Goal: Task Accomplishment & Management: Use online tool/utility

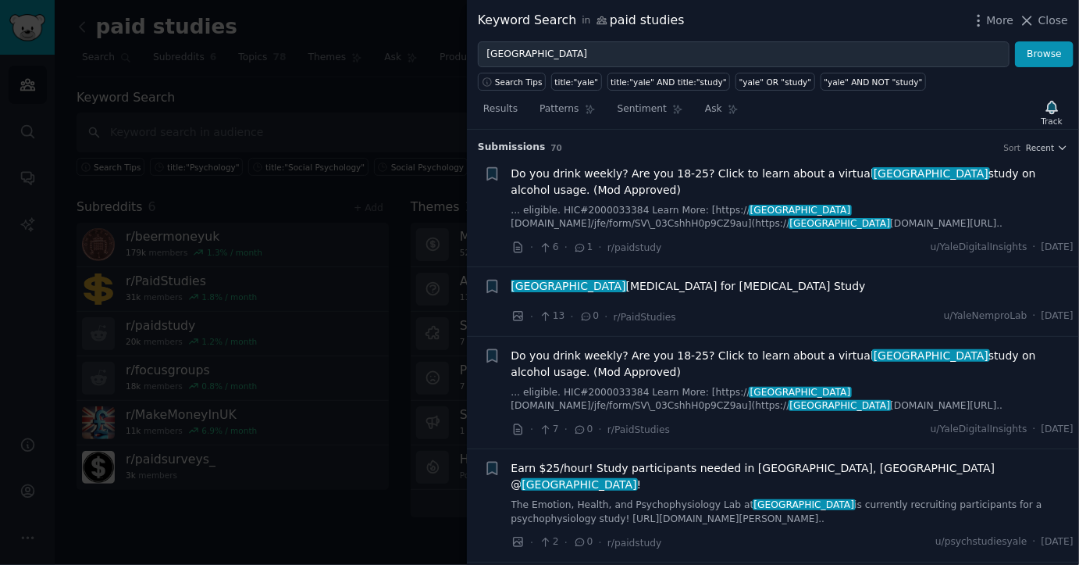
scroll to position [1034, 0]
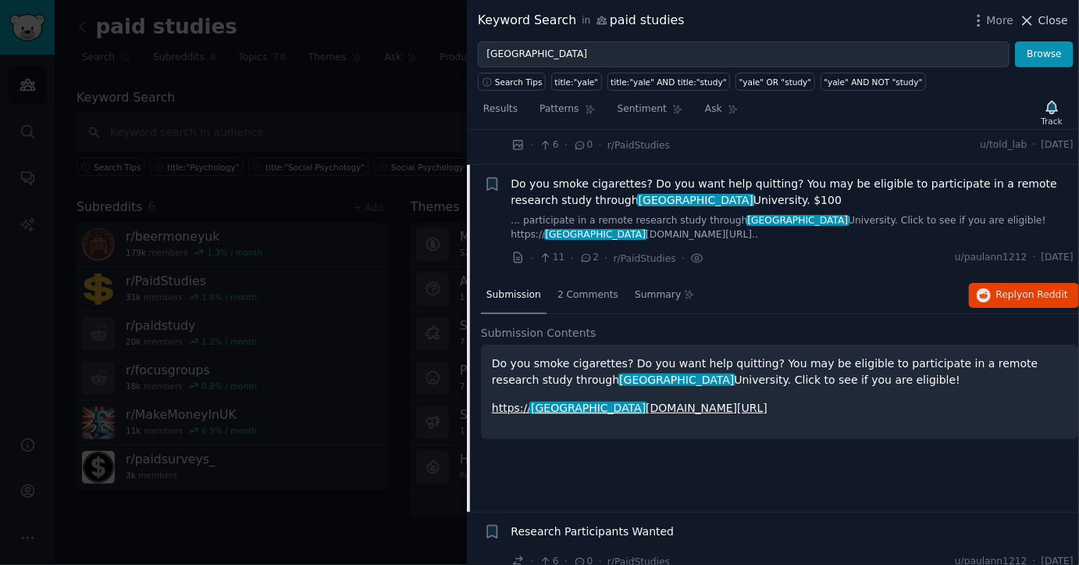
click at [1049, 16] on span "Close" at bounding box center [1054, 20] width 30 height 16
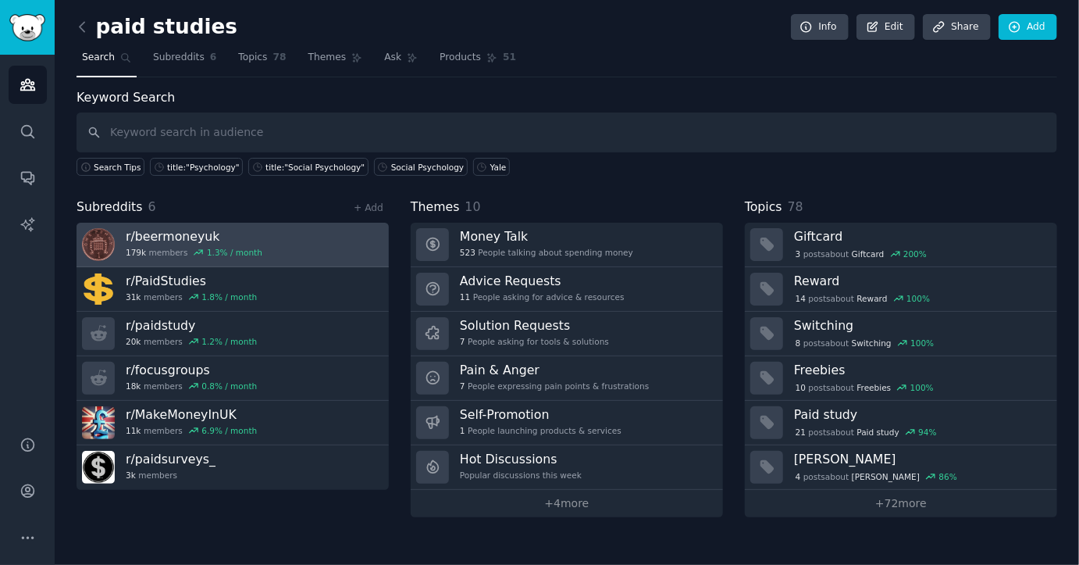
click at [195, 236] on h3 "r/ beermoneyuk" at bounding box center [194, 236] width 137 height 16
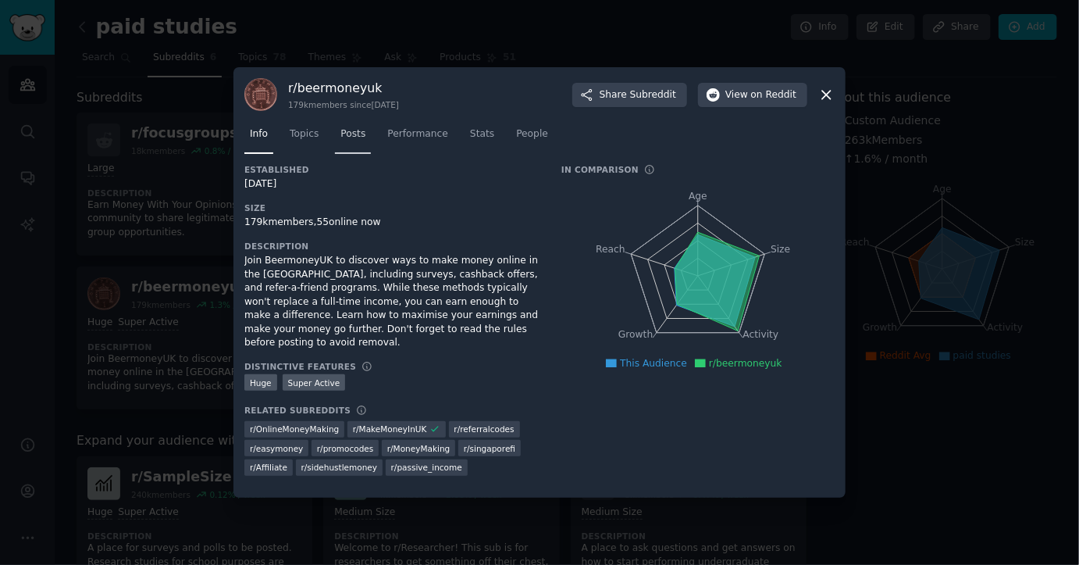
click at [349, 141] on span "Posts" at bounding box center [353, 134] width 25 height 14
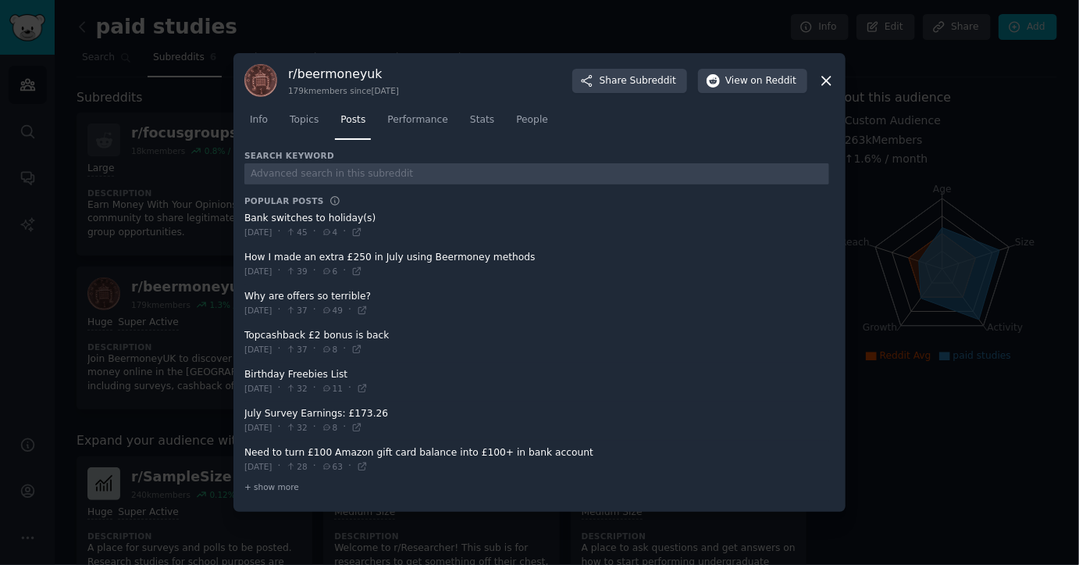
click at [305, 375] on span at bounding box center [536, 381] width 585 height 38
click at [305, 376] on span at bounding box center [536, 381] width 585 height 38
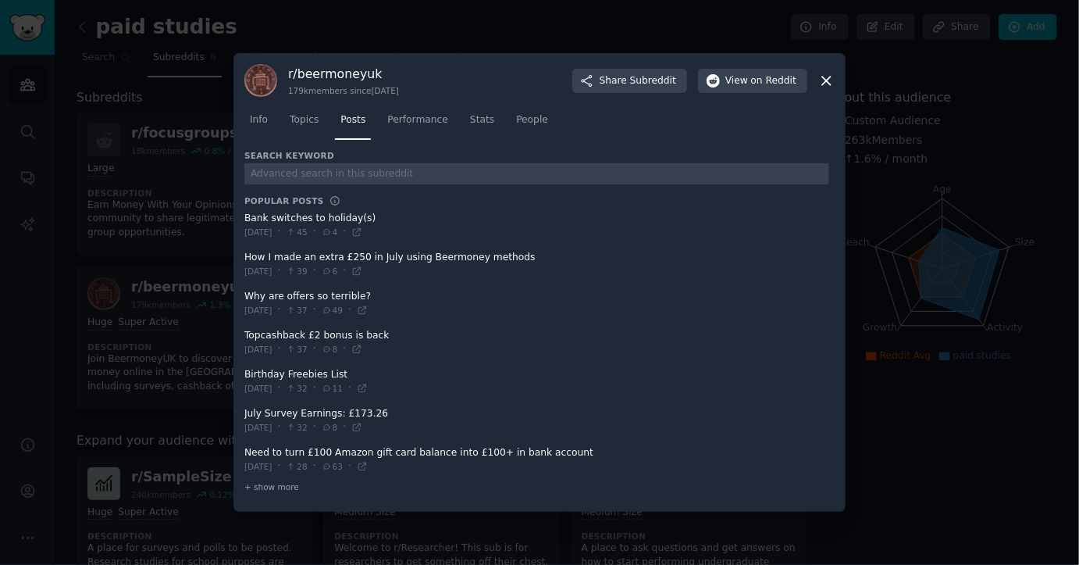
click at [833, 78] on icon at bounding box center [827, 81] width 16 height 16
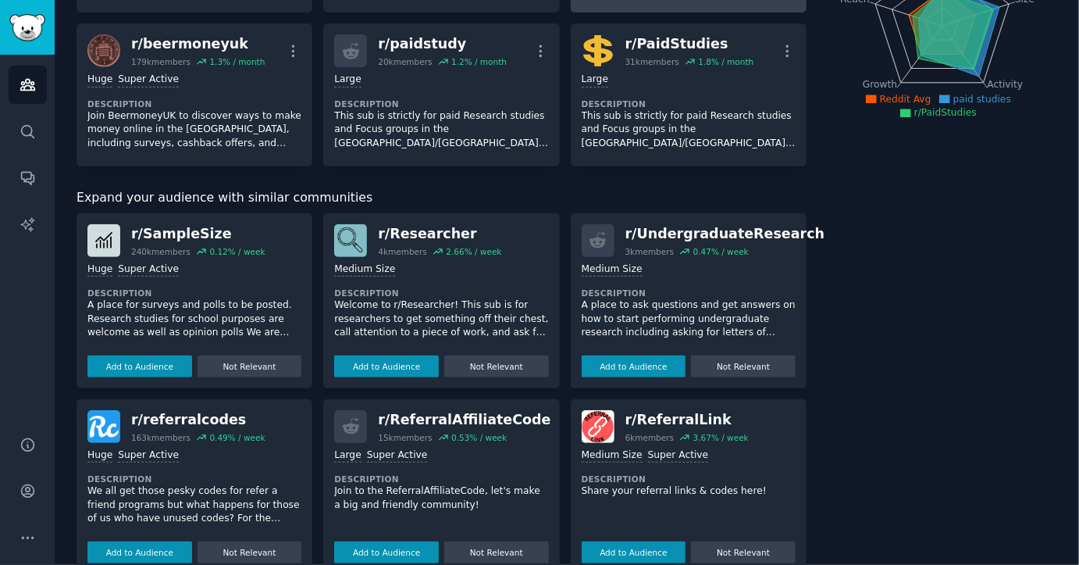
scroll to position [247, 0]
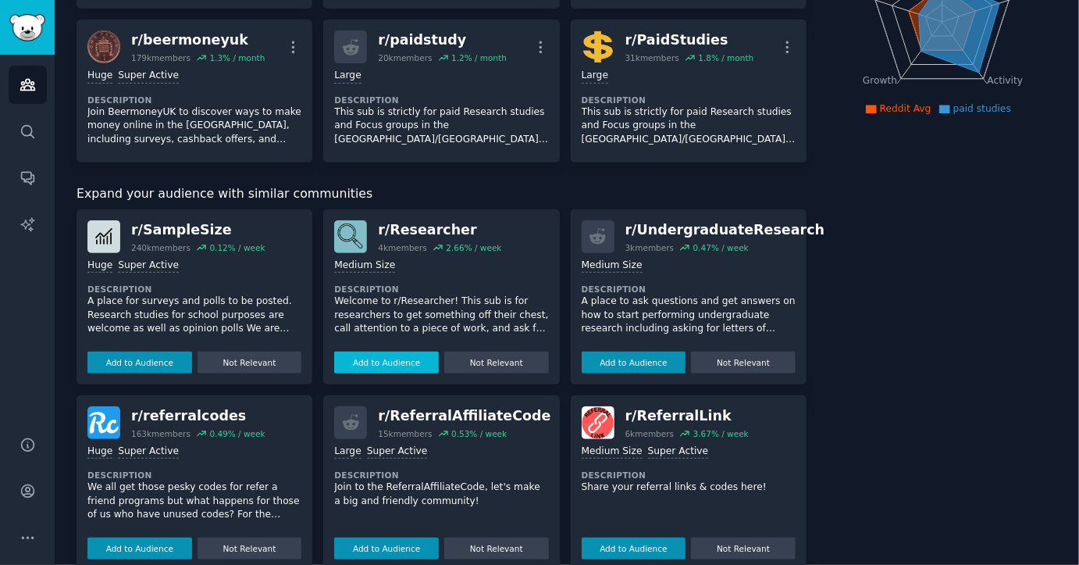
click at [415, 357] on button "Add to Audience" at bounding box center [386, 362] width 105 height 22
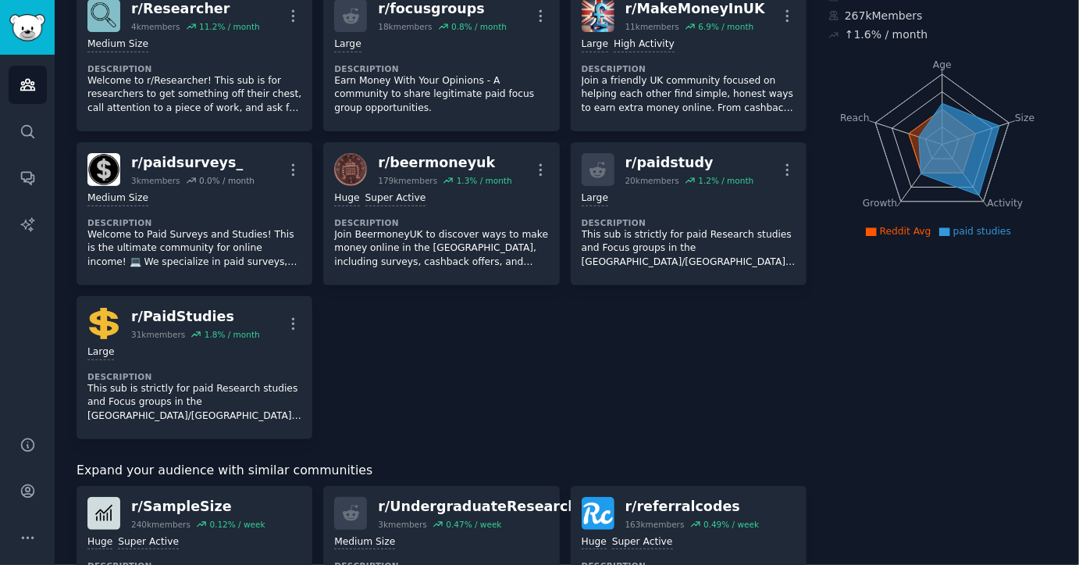
scroll to position [0, 0]
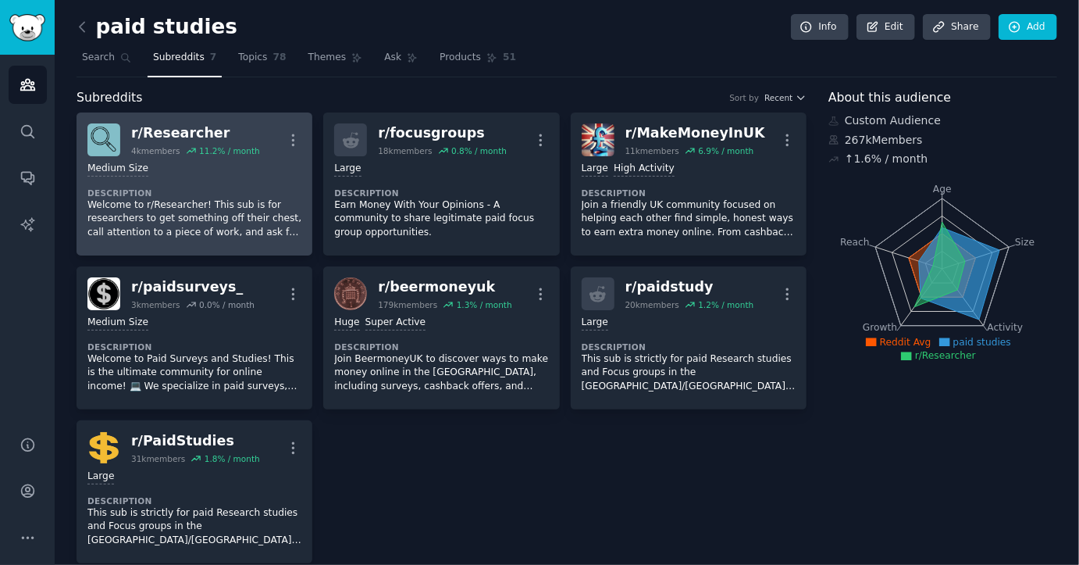
click at [191, 134] on div "r/ Researcher" at bounding box center [195, 133] width 129 height 20
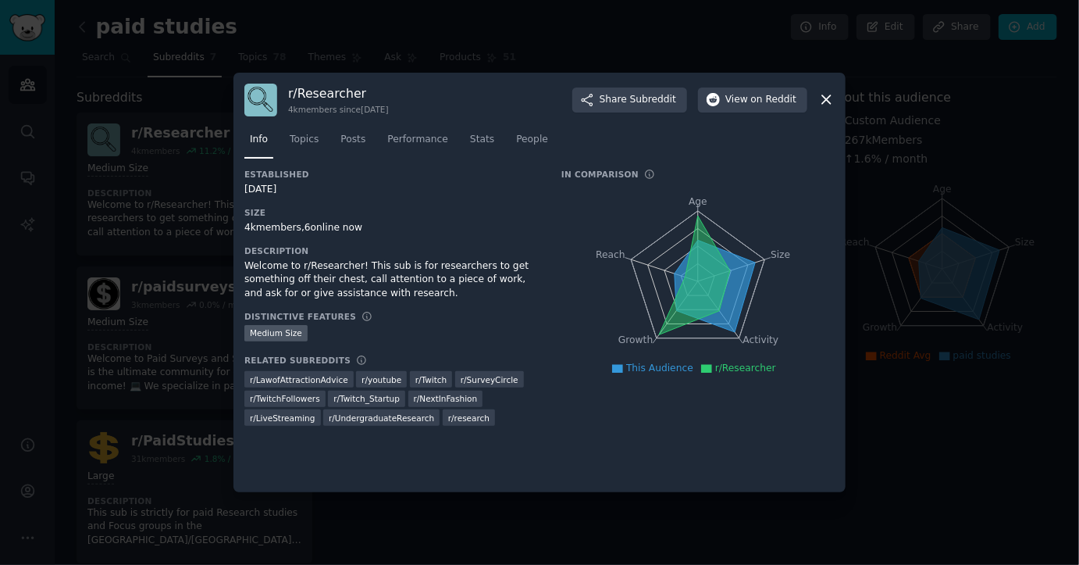
click at [830, 96] on icon at bounding box center [827, 99] width 16 height 16
